Goal: Information Seeking & Learning: Learn about a topic

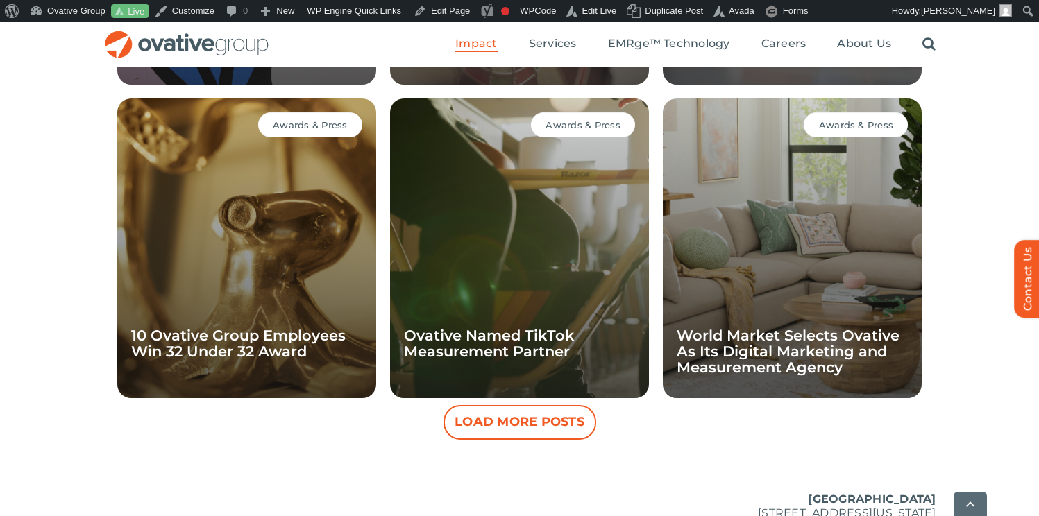
scroll to position [1336, 0]
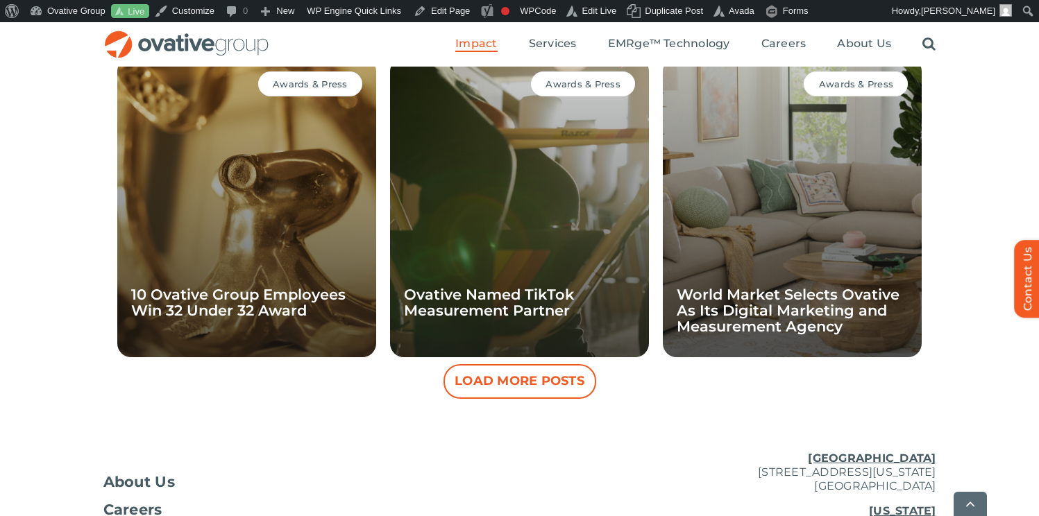
click at [537, 364] on button "Load More Posts" at bounding box center [520, 381] width 153 height 35
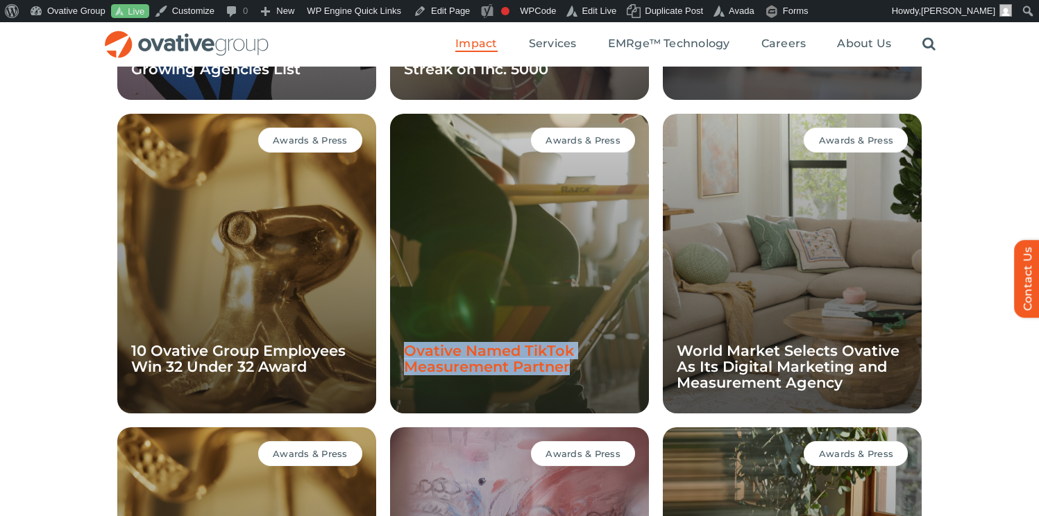
scroll to position [1272, 0]
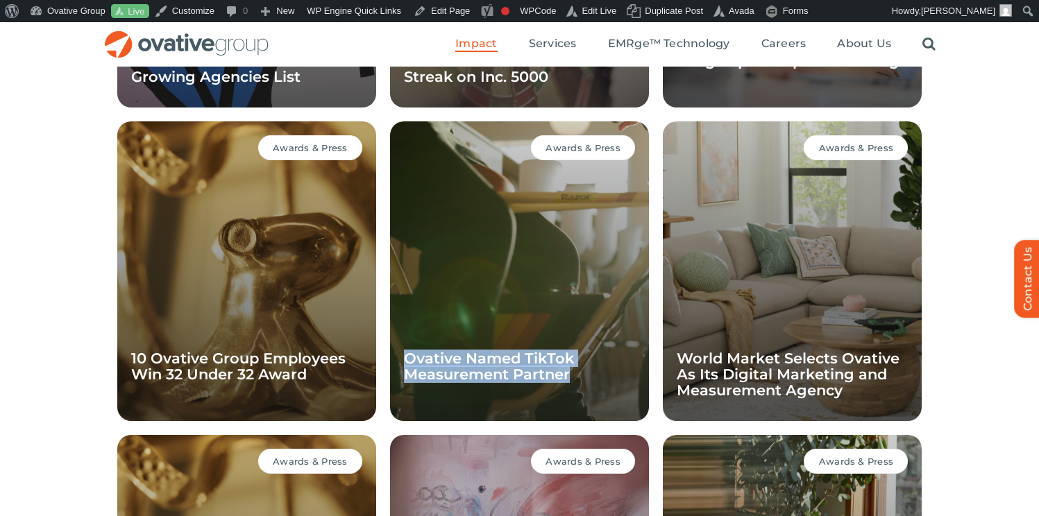
click at [71, 282] on div "AWARDS & PRESS Awards & Press Ovative Achieves Four-Year Streak on Adweek’s Fas…" at bounding box center [519, 432] width 1039 height 1317
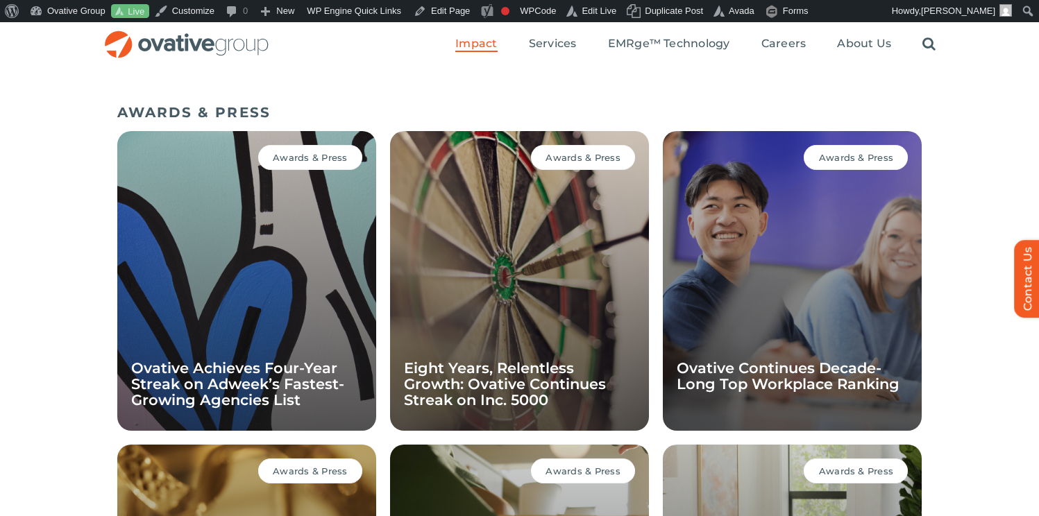
scroll to position [948, 0]
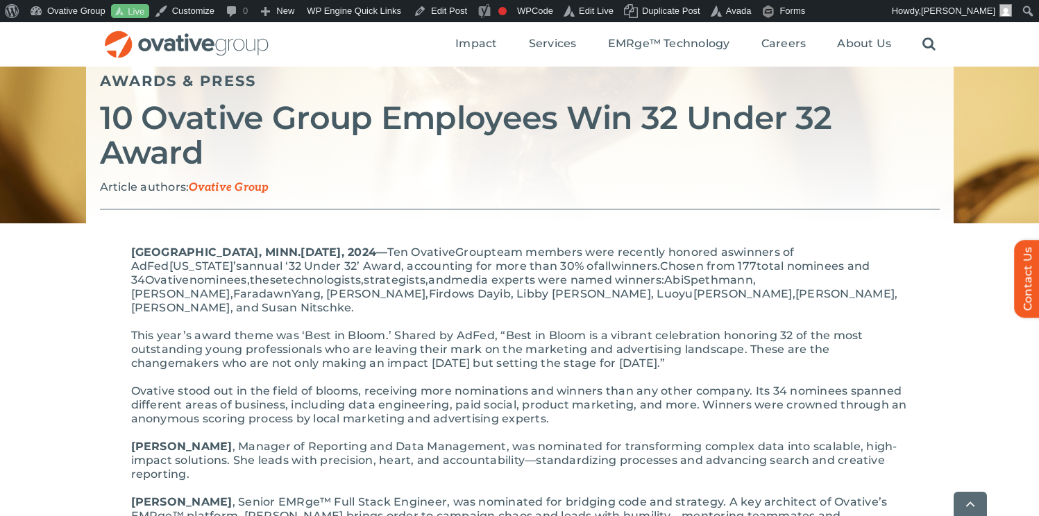
scroll to position [169, 0]
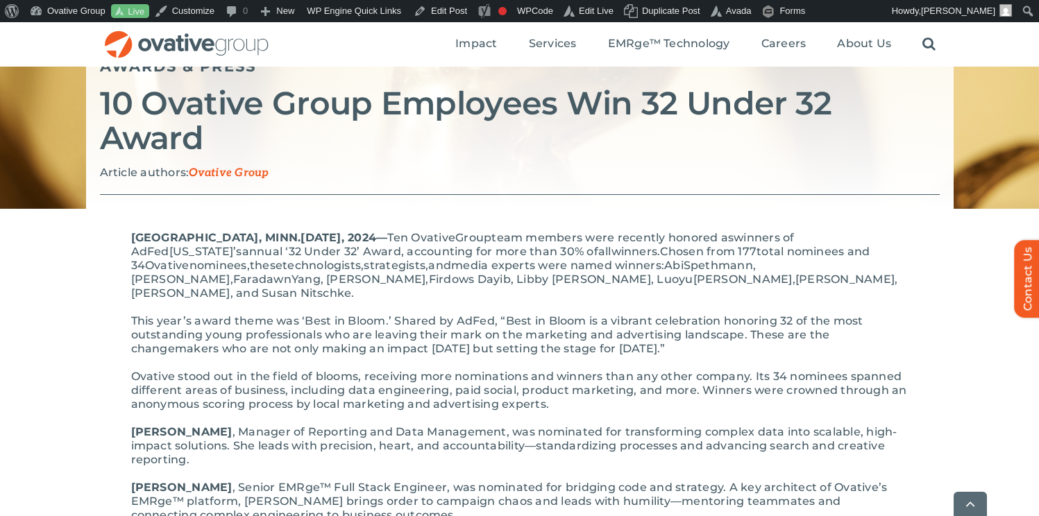
click at [641, 370] on p "Ovative stood out in the field of blooms, receiving more nominations and winner…" at bounding box center [519, 391] width 777 height 42
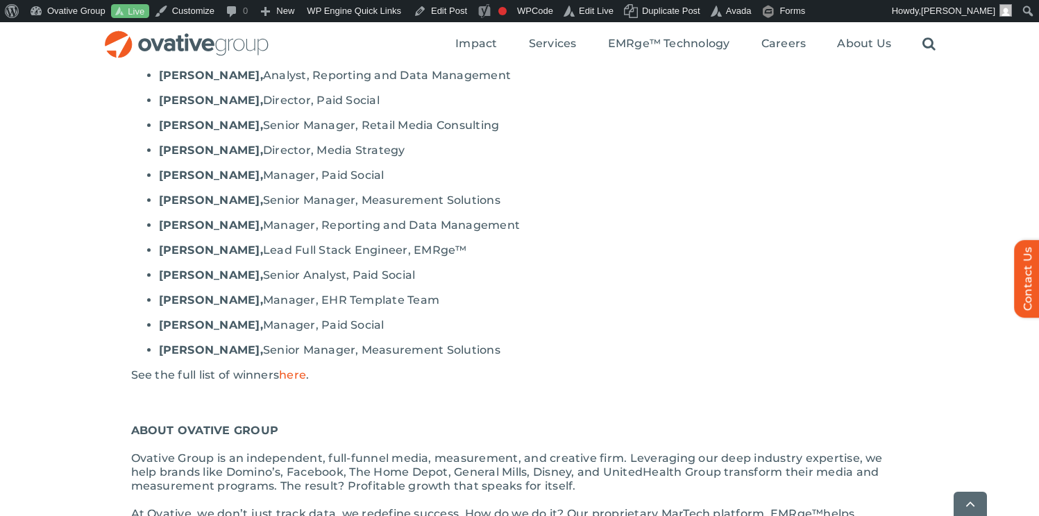
scroll to position [1371, 0]
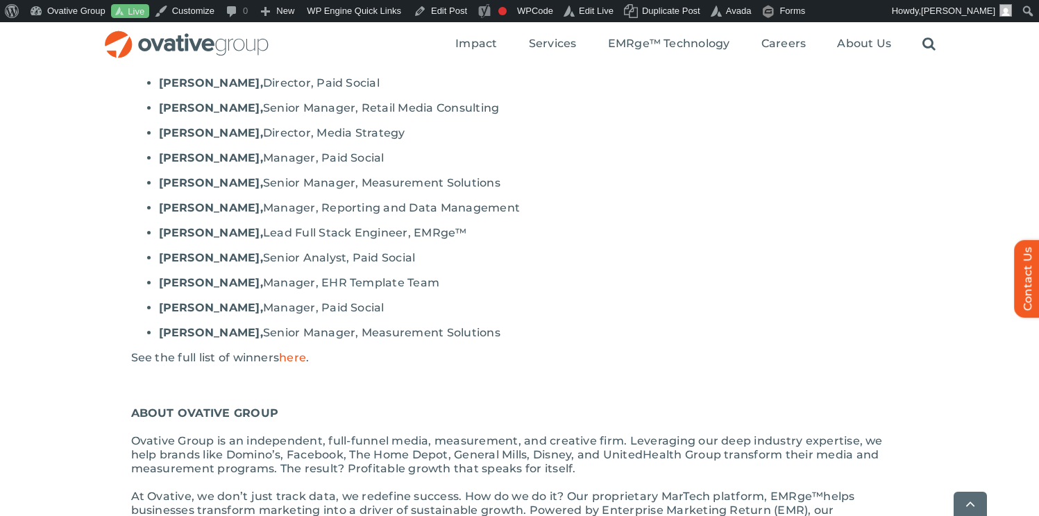
click at [298, 351] on span "here" at bounding box center [292, 357] width 27 height 13
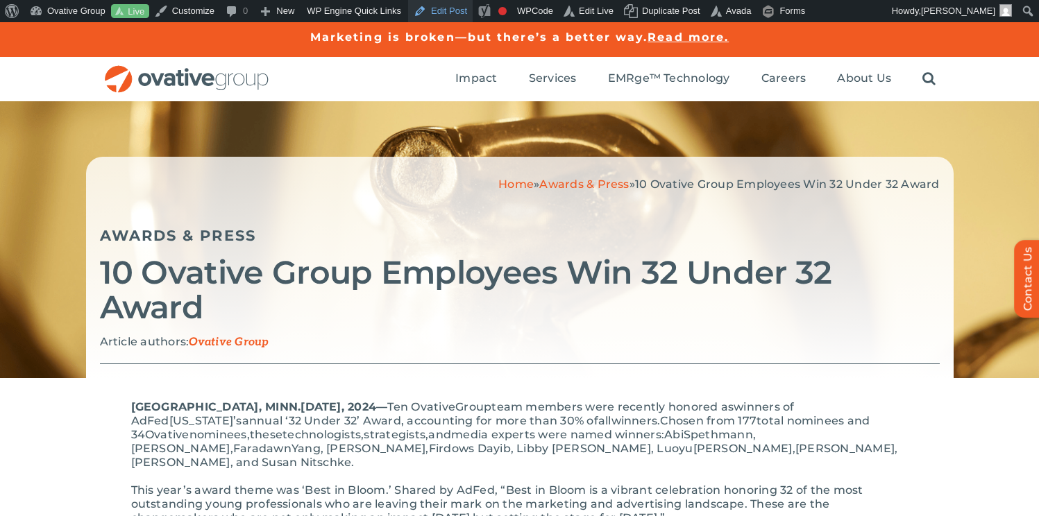
click at [450, 8] on link "Edit Post" at bounding box center [440, 11] width 65 height 22
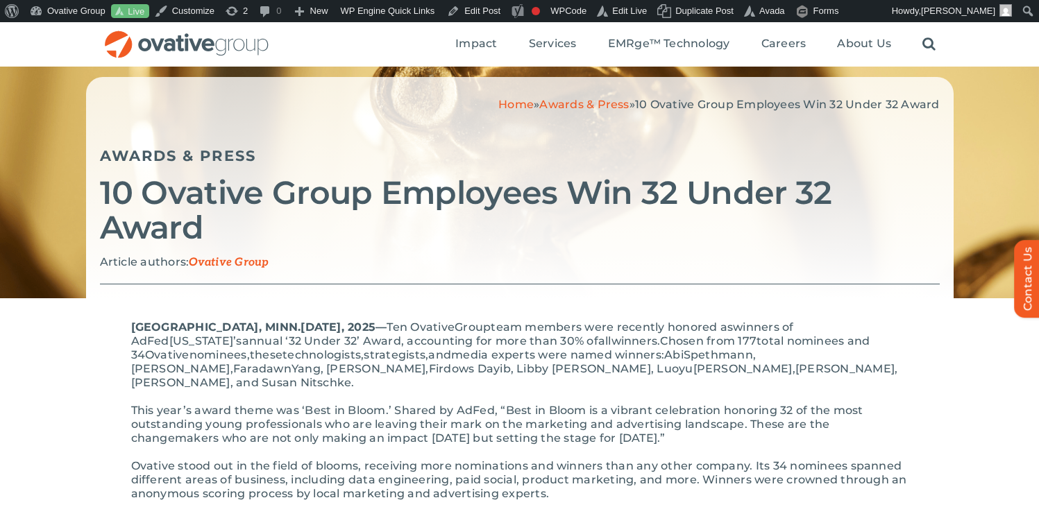
scroll to position [81, 0]
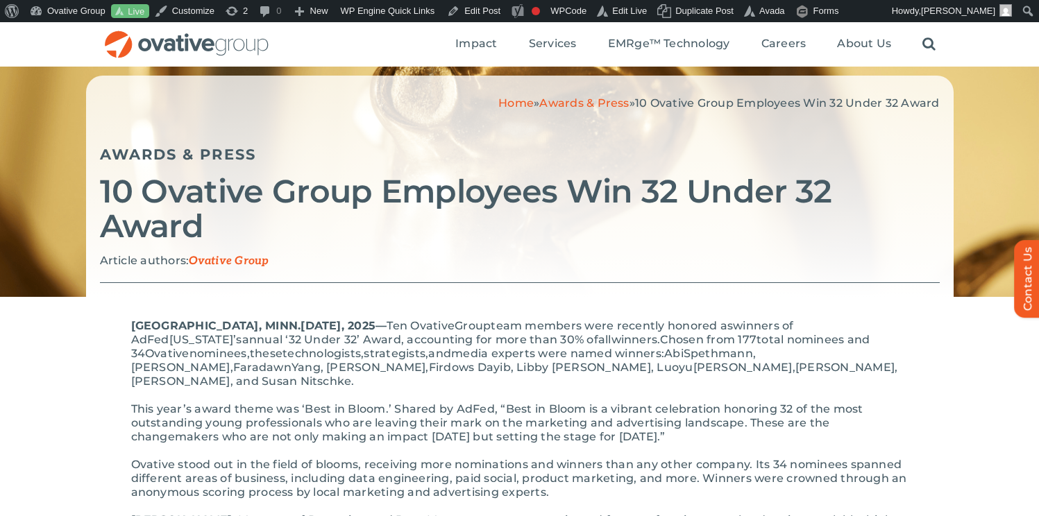
click at [518, 319] on span "team members" at bounding box center [536, 325] width 91 height 13
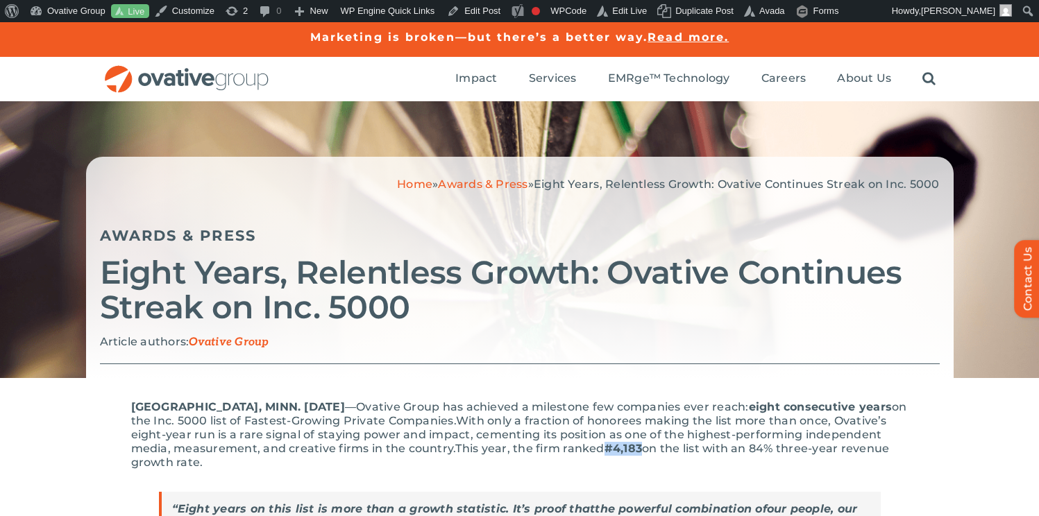
drag, startPoint x: 685, startPoint y: 420, endPoint x: 721, endPoint y: 420, distance: 35.4
click at [642, 442] on span "#4,183" at bounding box center [623, 448] width 37 height 13
copy span "#4,183"
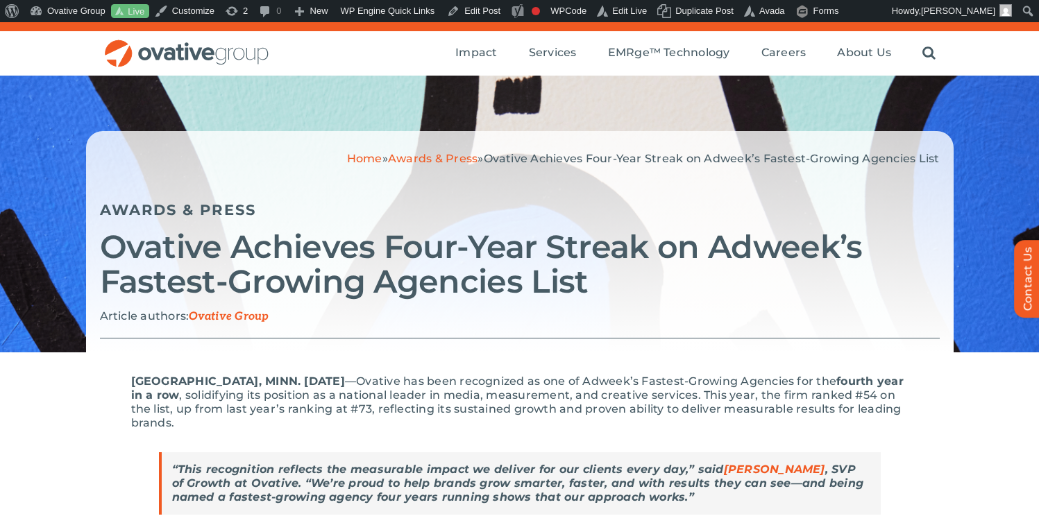
scroll to position [33, 0]
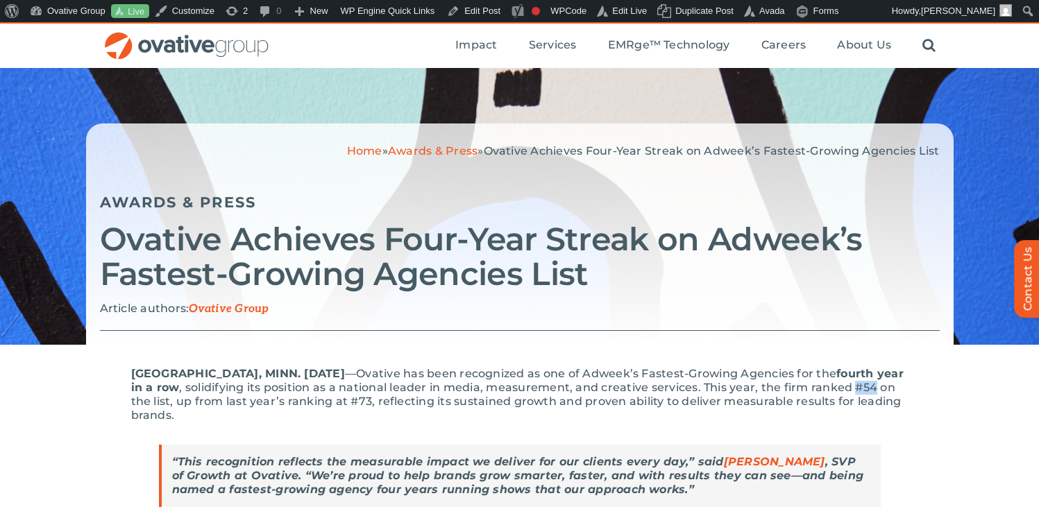
drag, startPoint x: 176, startPoint y: 370, endPoint x: 194, endPoint y: 371, distance: 18.1
click at [194, 381] on span ", solidifying its position as a national leader in media, measurement, and crea…" at bounding box center [516, 401] width 770 height 41
copy span "#54"
click at [469, 381] on span ", solidifying its position as a national leader in media, measurement, and crea…" at bounding box center [516, 401] width 770 height 41
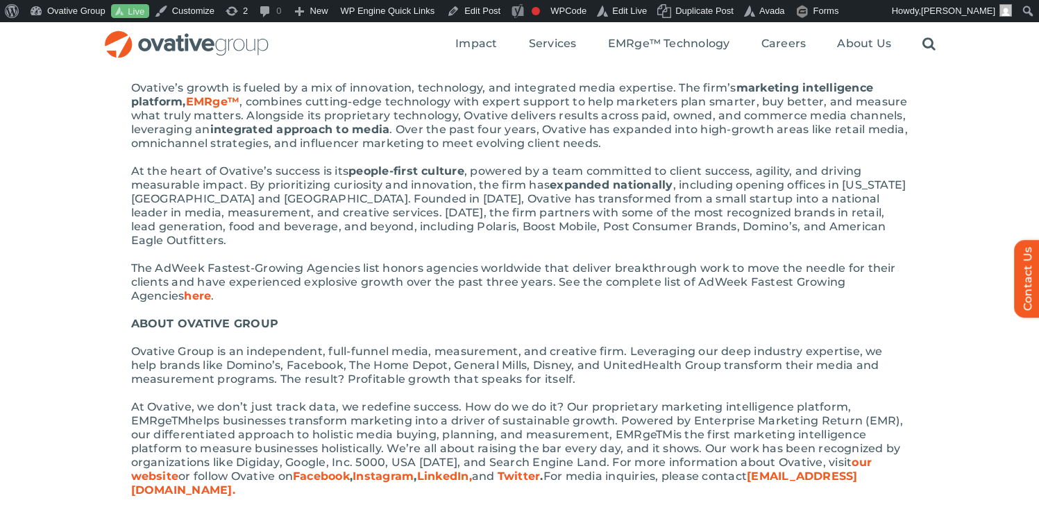
scroll to position [462, 0]
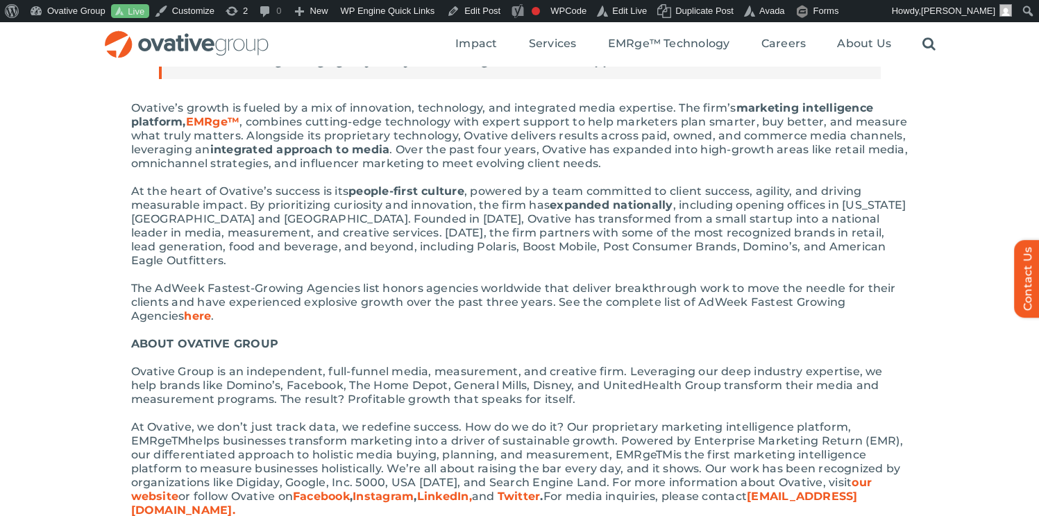
click at [184, 310] on span "here" at bounding box center [197, 316] width 27 height 13
